Goal: Navigation & Orientation: Find specific page/section

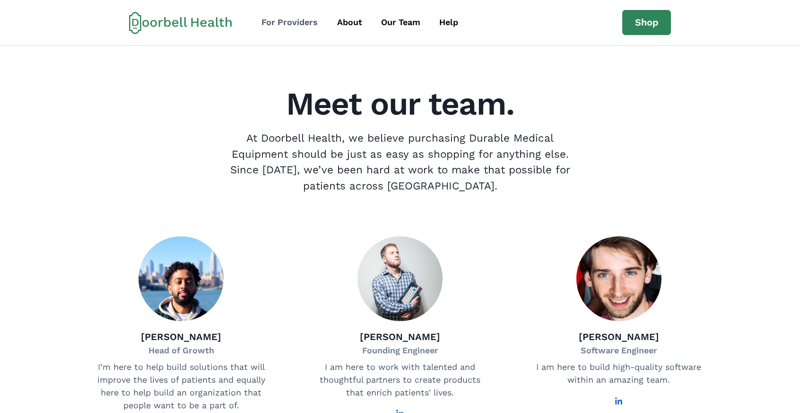
click at [281, 29] on link "For Providers" at bounding box center [290, 22] width 73 height 21
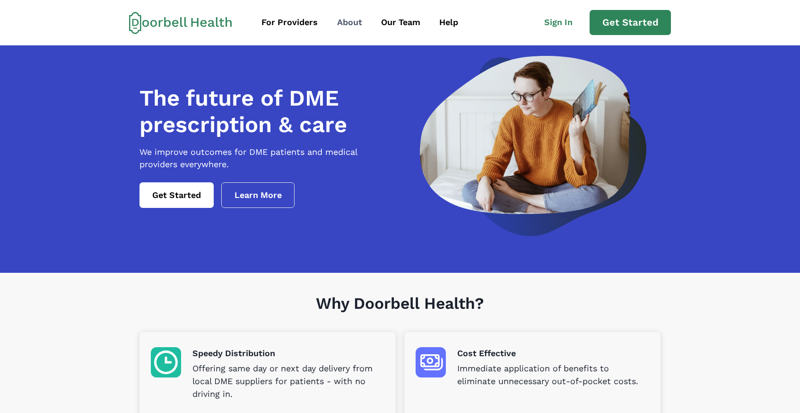
click at [352, 22] on div "About" at bounding box center [349, 22] width 25 height 13
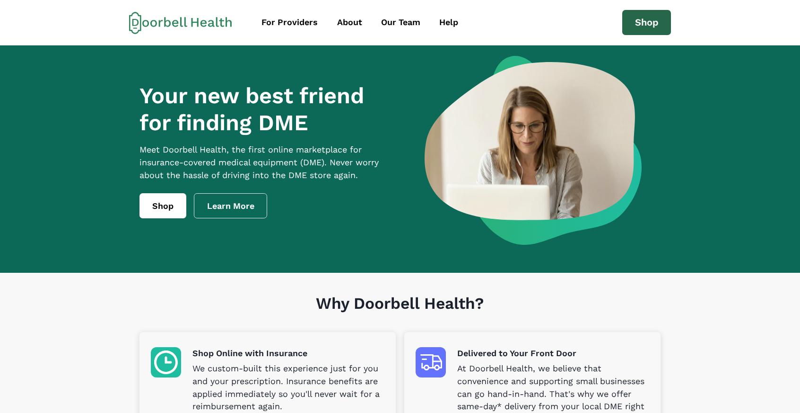
click at [647, 24] on link "Shop" at bounding box center [647, 23] width 49 height 26
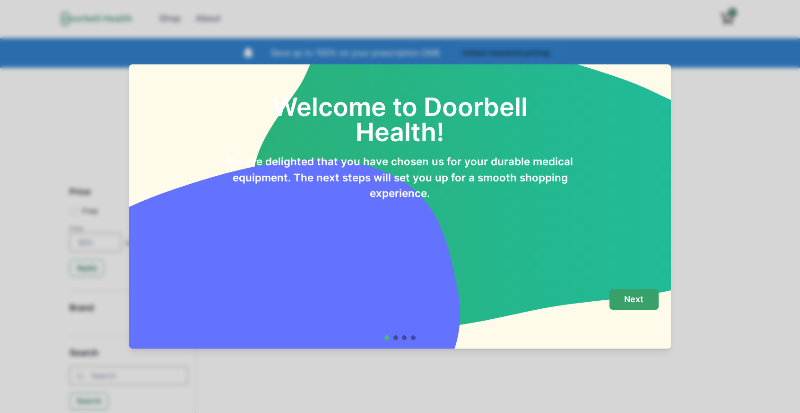
click at [642, 302] on p "Next" at bounding box center [633, 299] width 19 height 10
